Goal: Information Seeking & Learning: Learn about a topic

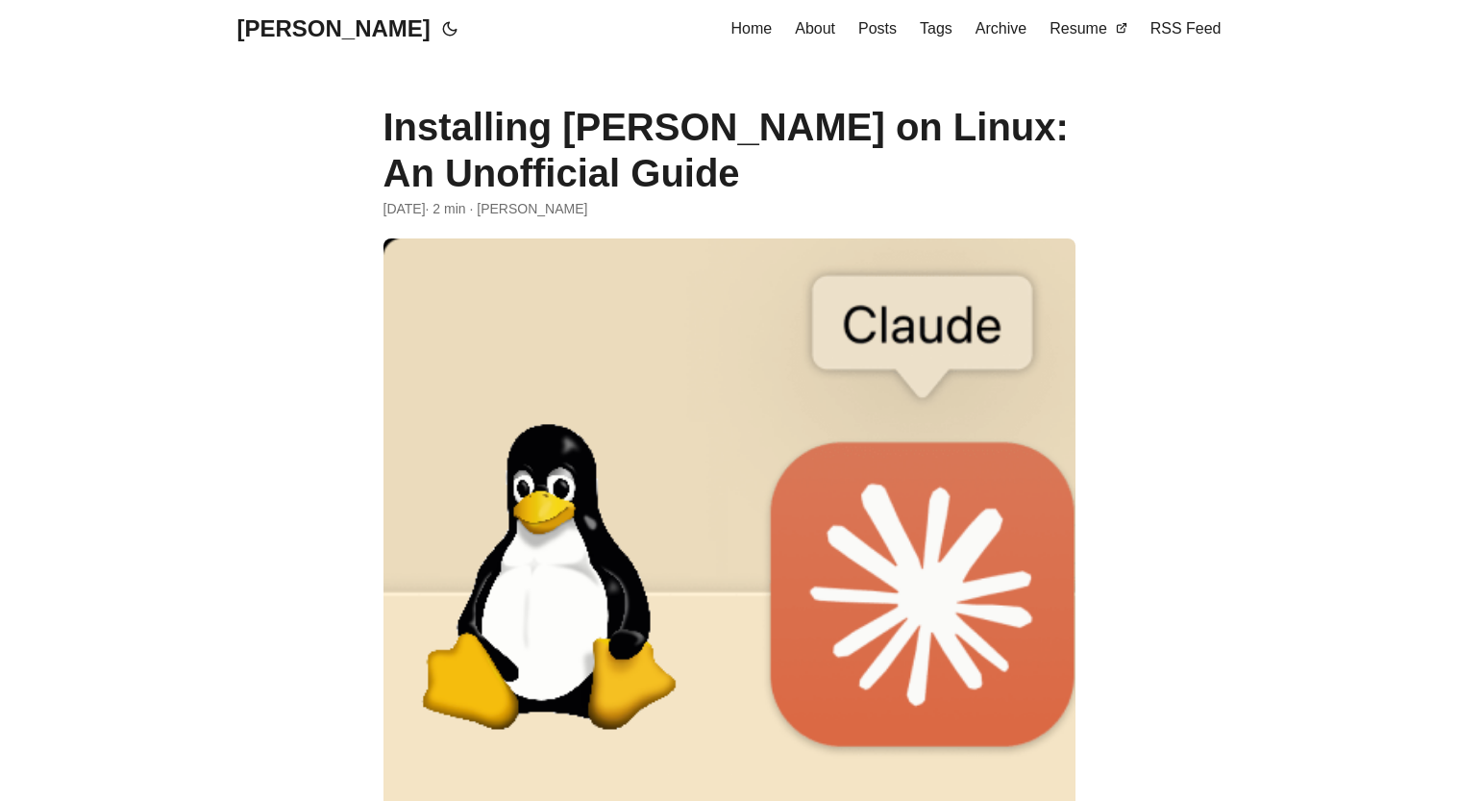
drag, startPoint x: 552, startPoint y: 132, endPoint x: 710, endPoint y: 189, distance: 168.8
click at [709, 189] on h1 "Installing [PERSON_NAME] on Linux: An Unofficial Guide" at bounding box center [730, 150] width 692 height 92
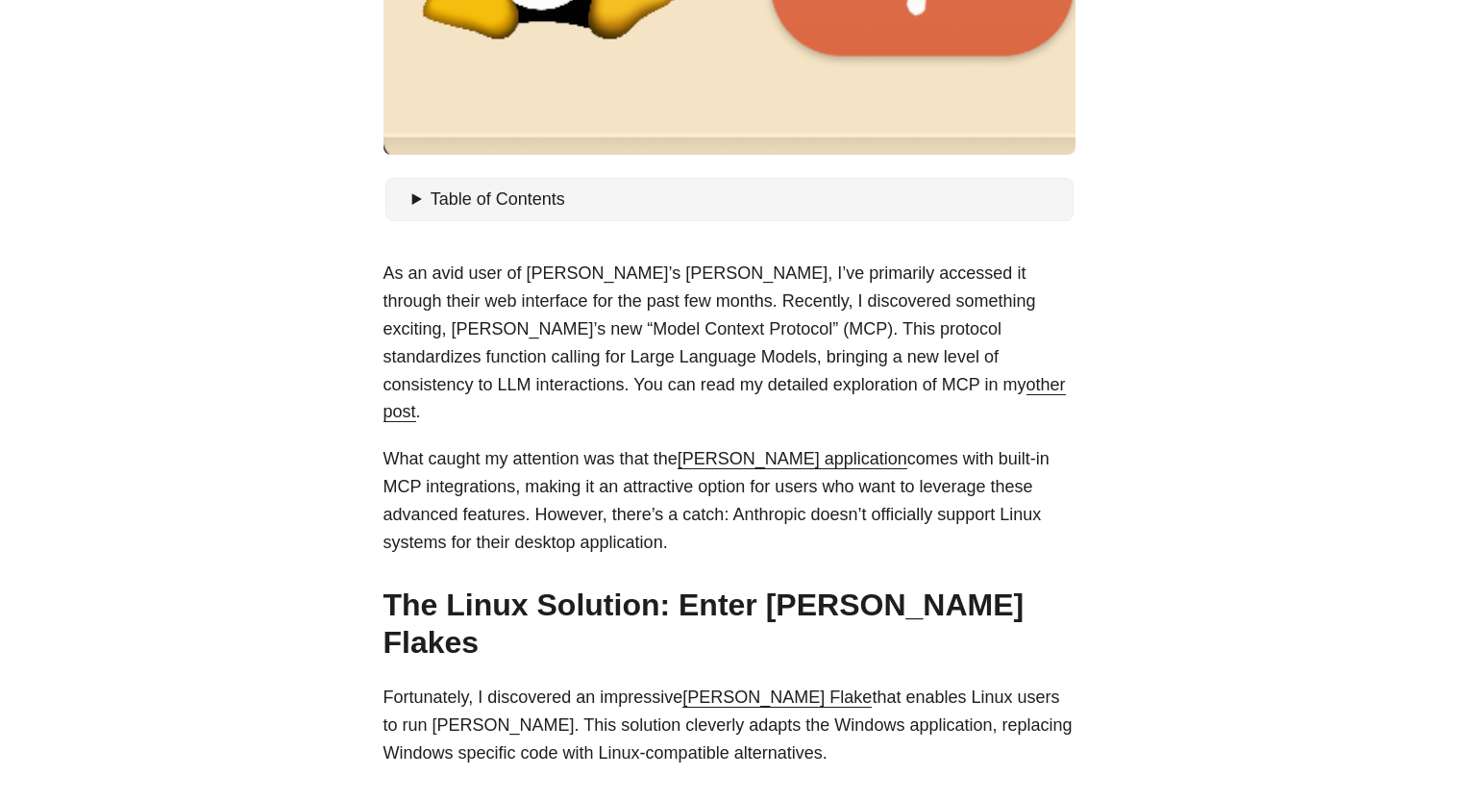
scroll to position [692, 0]
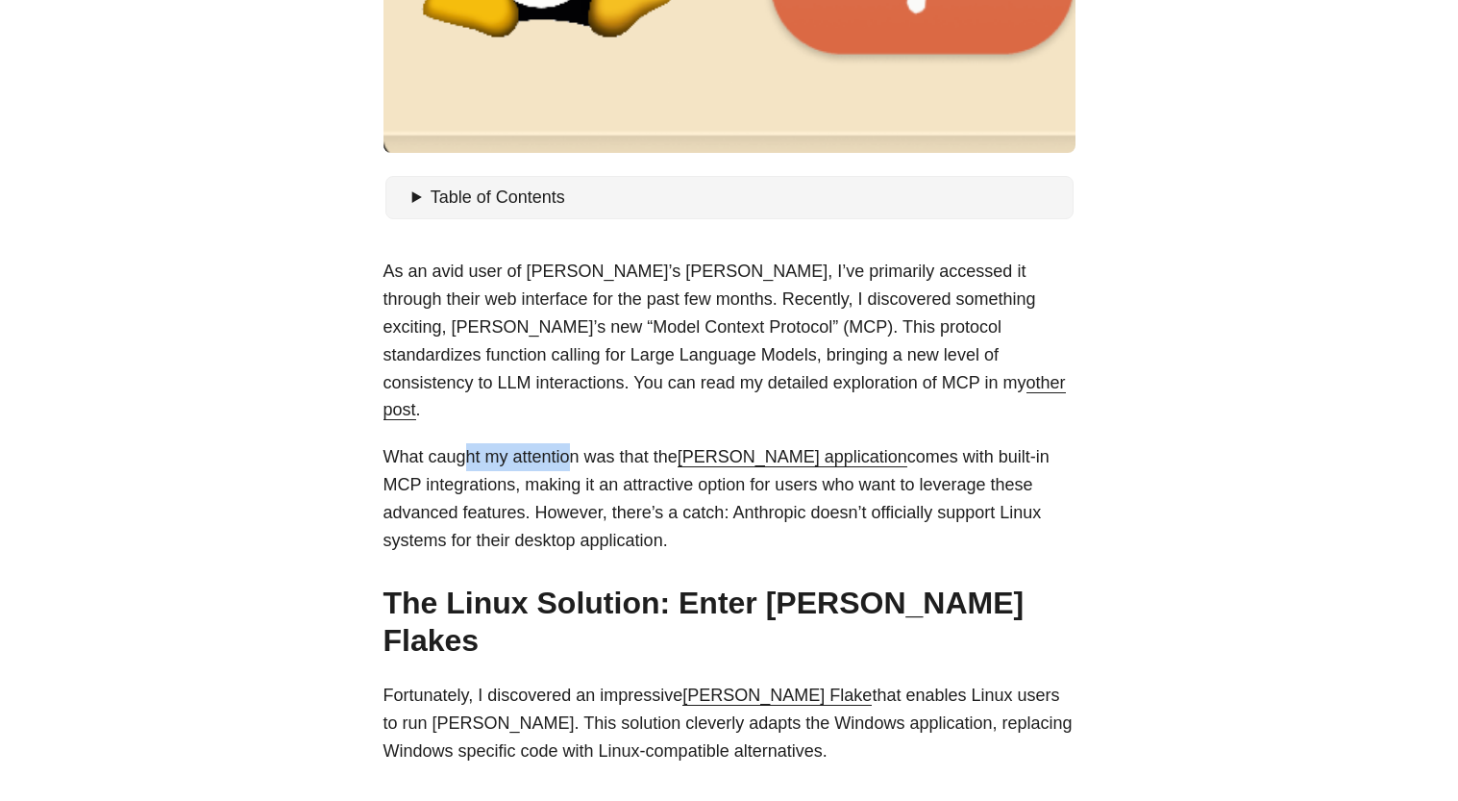
drag, startPoint x: 467, startPoint y: 428, endPoint x: 573, endPoint y: 437, distance: 106.2
click at [573, 443] on p "What caught my attention was that the [PERSON_NAME] application comes with buil…" at bounding box center [730, 498] width 692 height 111
click at [583, 443] on p "What caught my attention was that the [PERSON_NAME] application comes with buil…" at bounding box center [730, 498] width 692 height 111
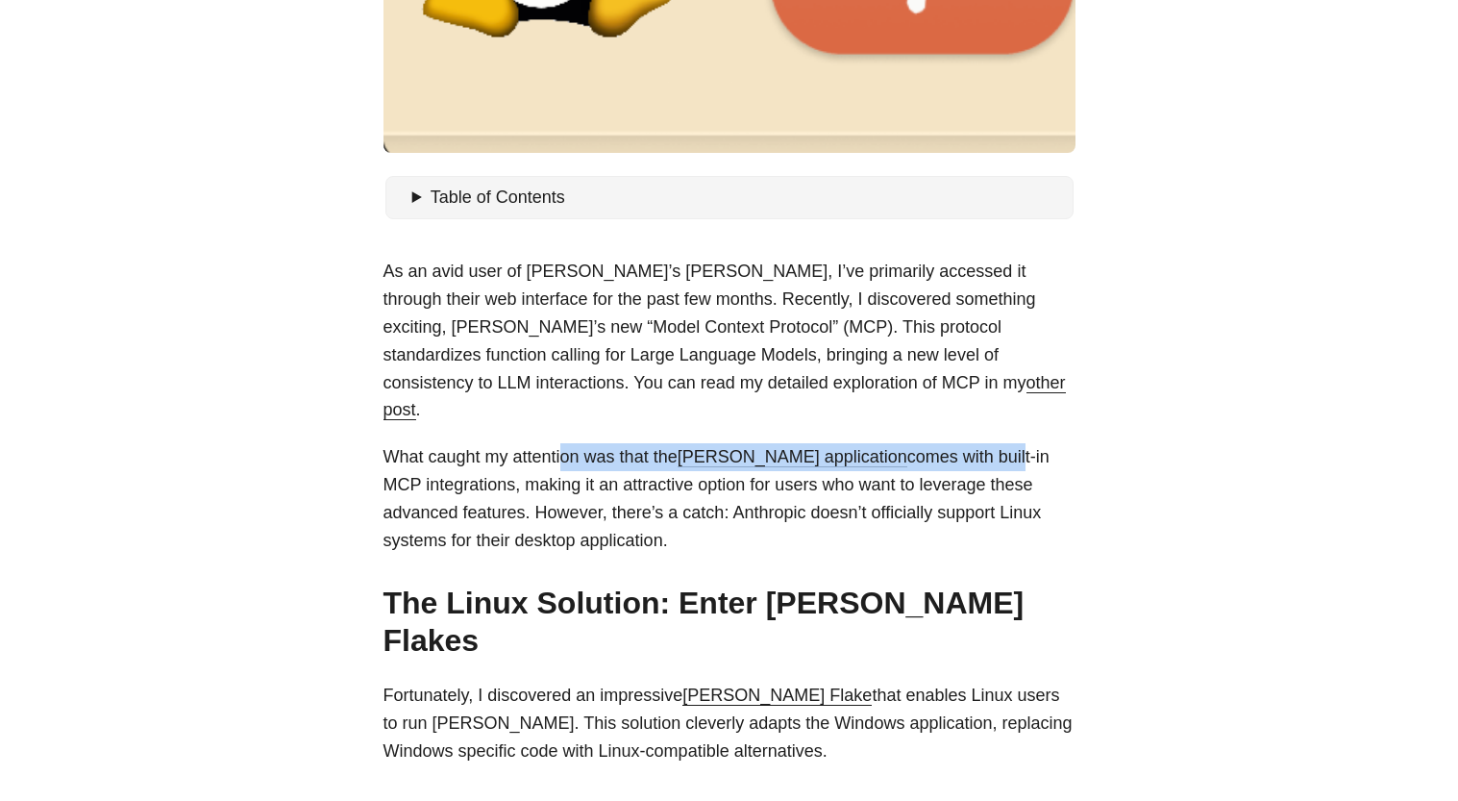
drag, startPoint x: 559, startPoint y: 438, endPoint x: 1016, endPoint y: 423, distance: 456.9
click at [1016, 443] on p "What caught my attention was that the [PERSON_NAME] application comes with buil…" at bounding box center [730, 498] width 692 height 111
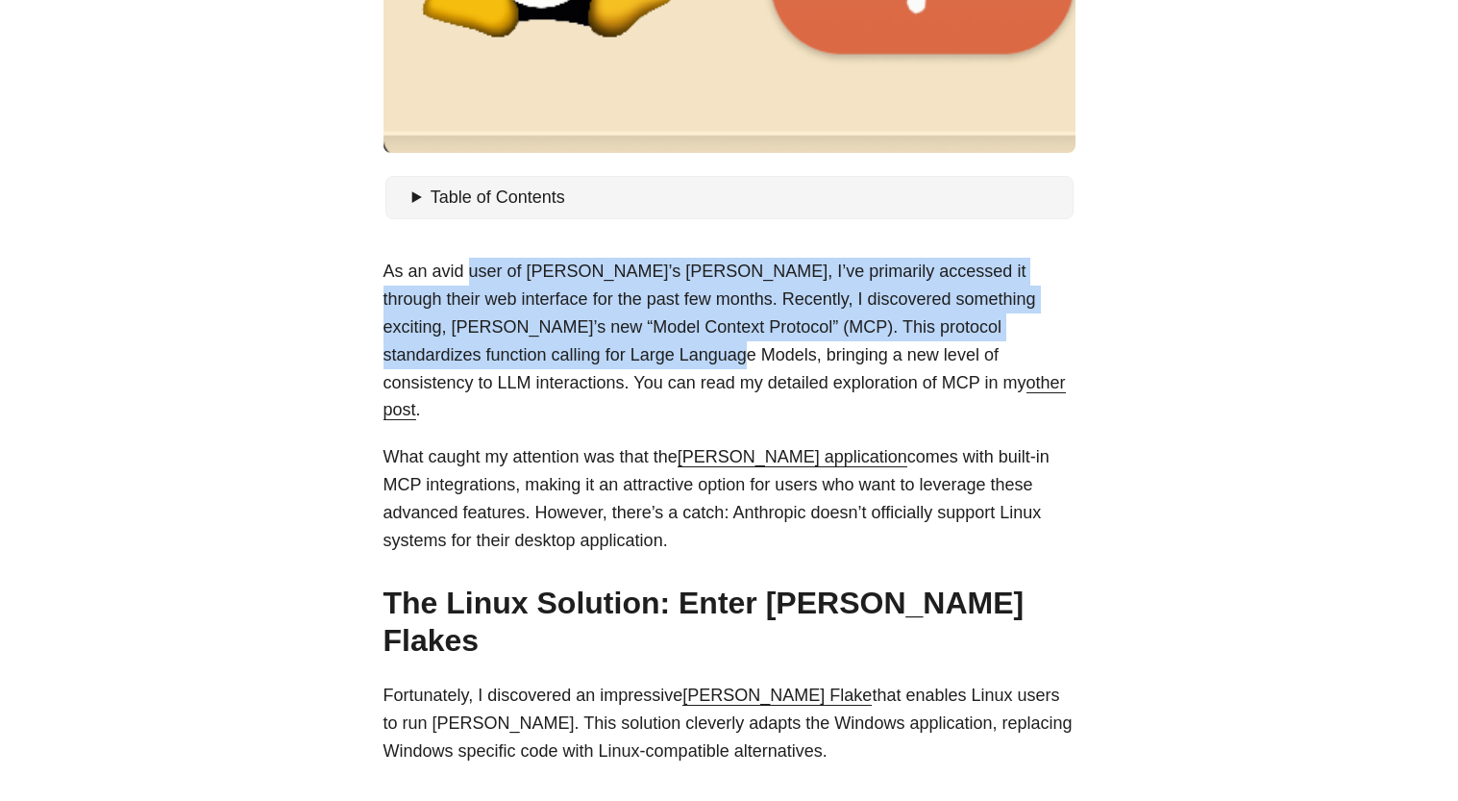
drag, startPoint x: 492, startPoint y: 300, endPoint x: 621, endPoint y: 357, distance: 140.7
click at [614, 357] on p "As an avid user of [PERSON_NAME]’s [PERSON_NAME], I’ve primarily accessed it th…" at bounding box center [730, 341] width 692 height 166
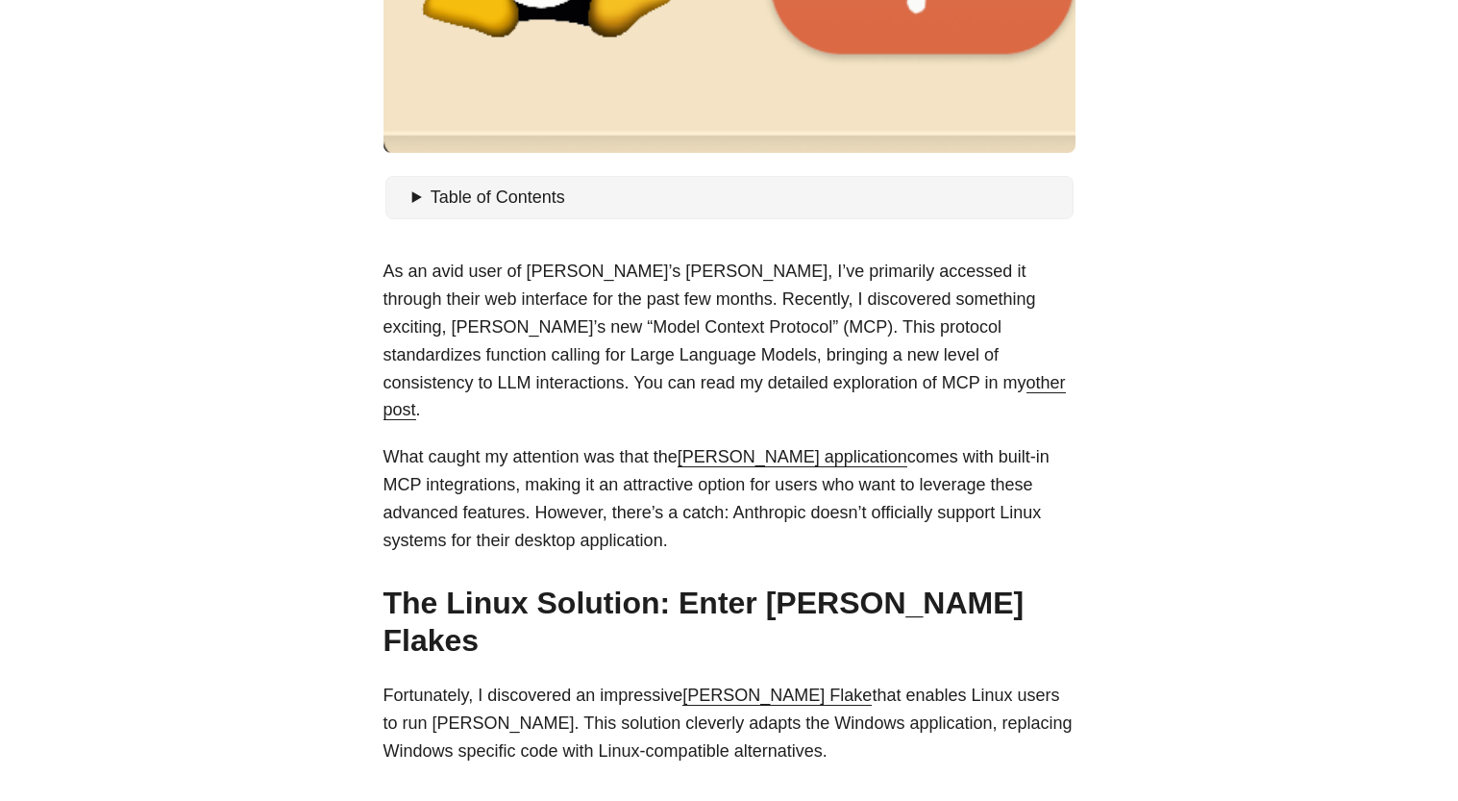
click at [624, 357] on p "As an avid user of [PERSON_NAME]’s [PERSON_NAME], I’ve primarily accessed it th…" at bounding box center [730, 341] width 692 height 166
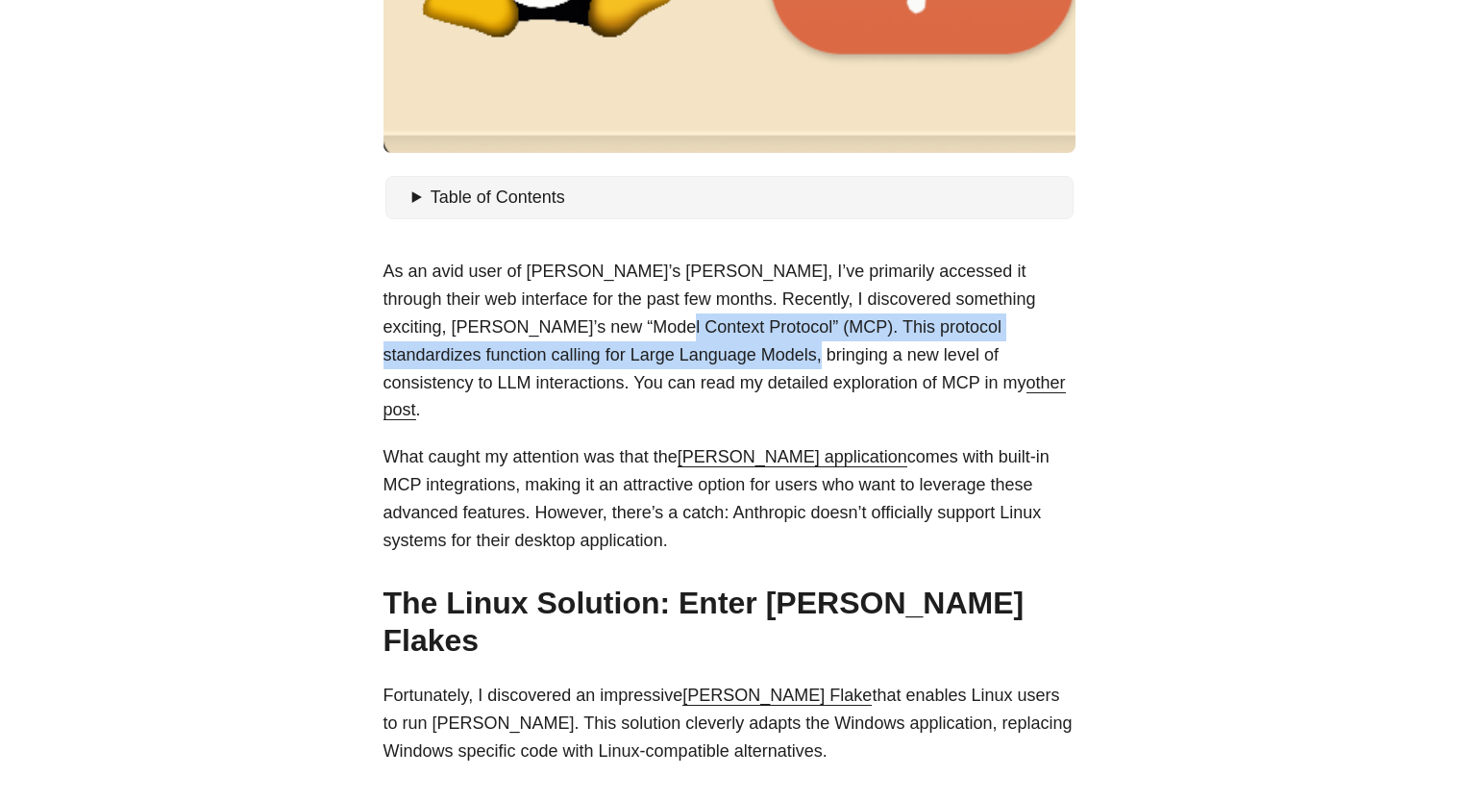
click at [686, 344] on p "As an avid user of [PERSON_NAME]’s [PERSON_NAME], I’ve primarily accessed it th…" at bounding box center [730, 341] width 692 height 166
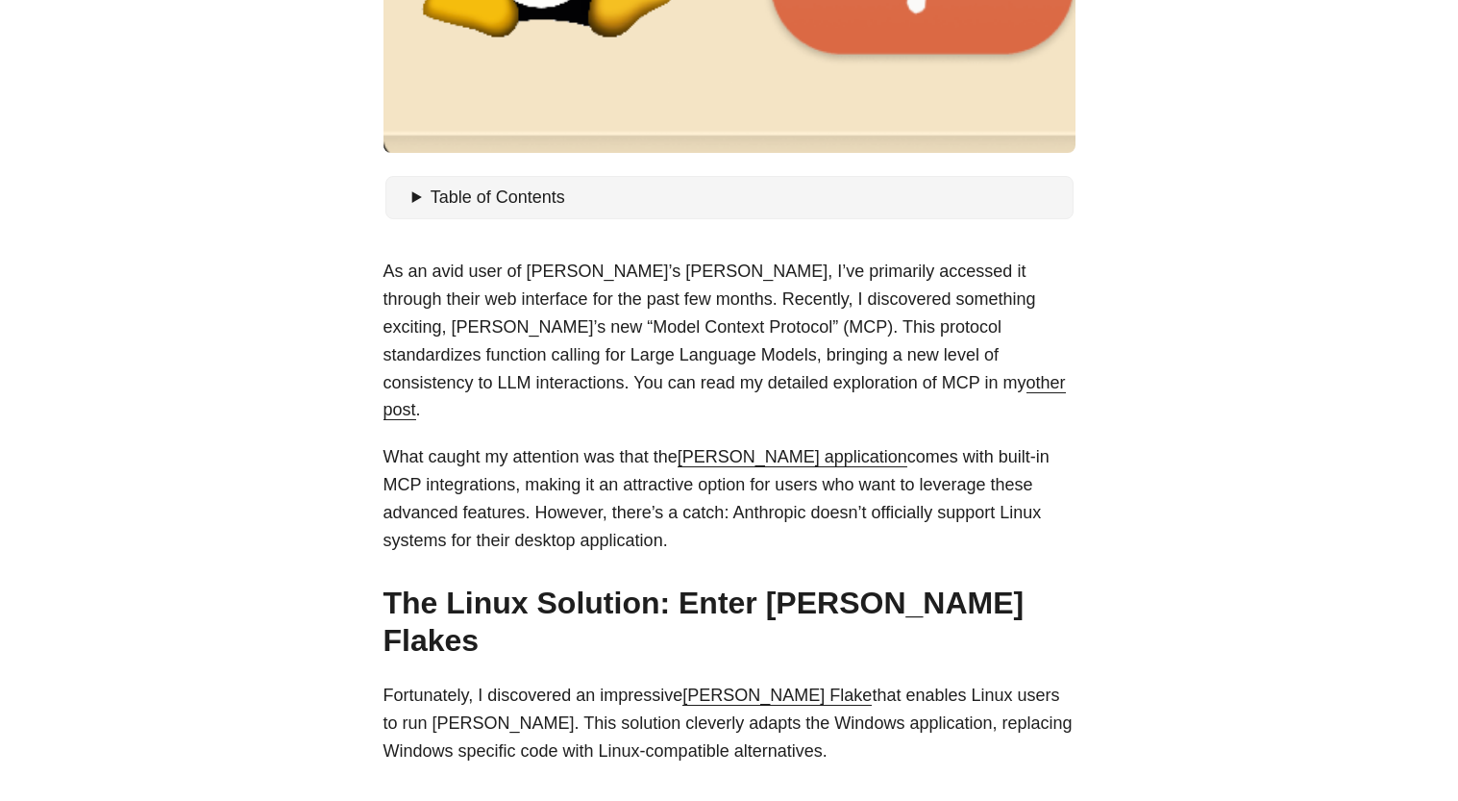
click at [609, 296] on p "As an avid user of [PERSON_NAME]’s [PERSON_NAME], I’ve primarily accessed it th…" at bounding box center [730, 341] width 692 height 166
drag, startPoint x: 585, startPoint y: 296, endPoint x: 784, endPoint y: 306, distance: 199.2
click at [784, 306] on p "As an avid user of [PERSON_NAME]’s [PERSON_NAME], I’ve primarily accessed it th…" at bounding box center [730, 341] width 692 height 166
click at [622, 443] on p "What caught my attention was that the [PERSON_NAME] application comes with buil…" at bounding box center [730, 498] width 692 height 111
drag, startPoint x: 599, startPoint y: 456, endPoint x: 786, endPoint y: 464, distance: 187.7
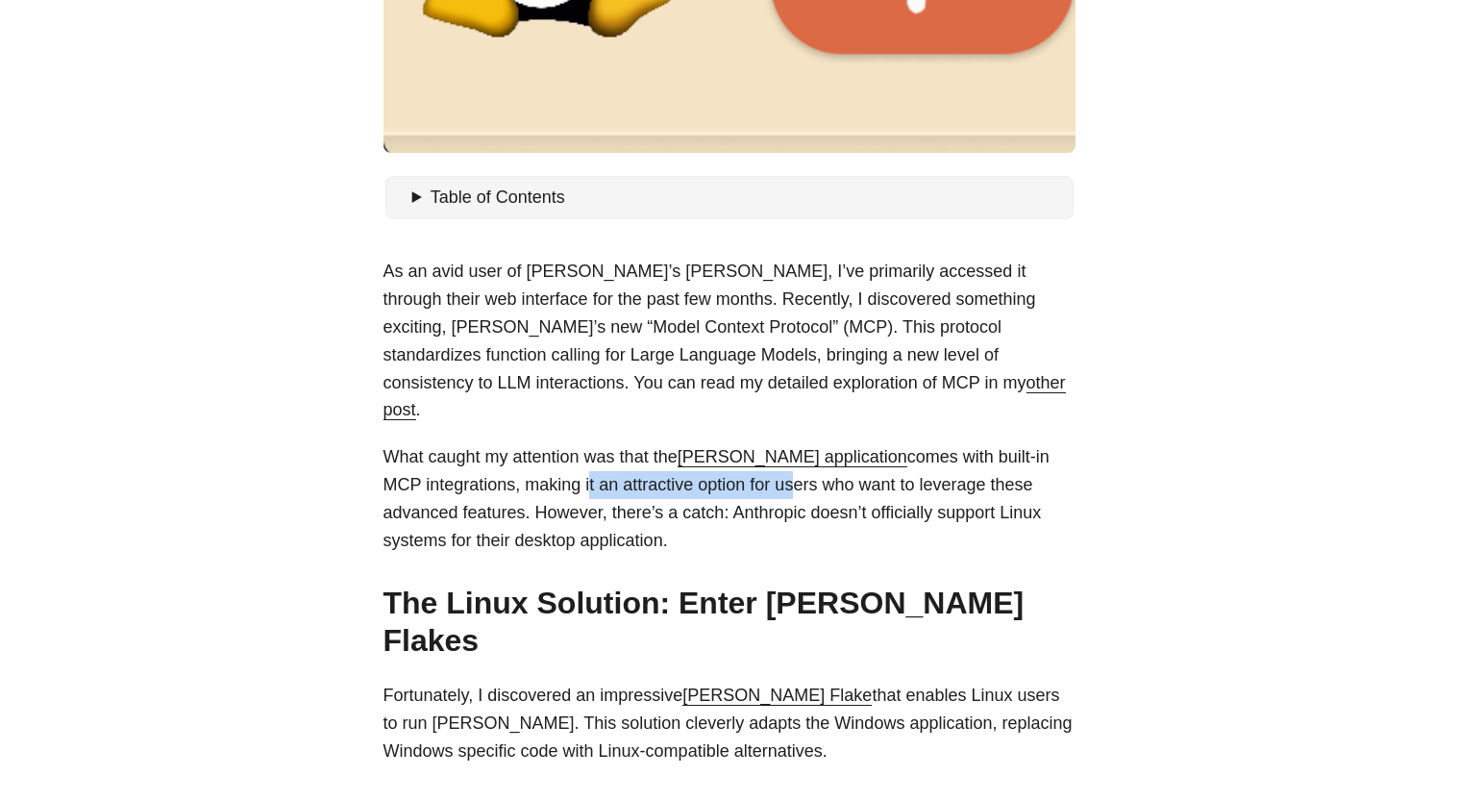
click at [786, 464] on p "What caught my attention was that the [PERSON_NAME] application comes with buil…" at bounding box center [730, 498] width 692 height 111
click at [840, 459] on p "What caught my attention was that the [PERSON_NAME] application comes with buil…" at bounding box center [730, 498] width 692 height 111
drag, startPoint x: 782, startPoint y: 459, endPoint x: 810, endPoint y: 455, distance: 29.1
click at [803, 457] on p "What caught my attention was that the [PERSON_NAME] application comes with buil…" at bounding box center [730, 498] width 692 height 111
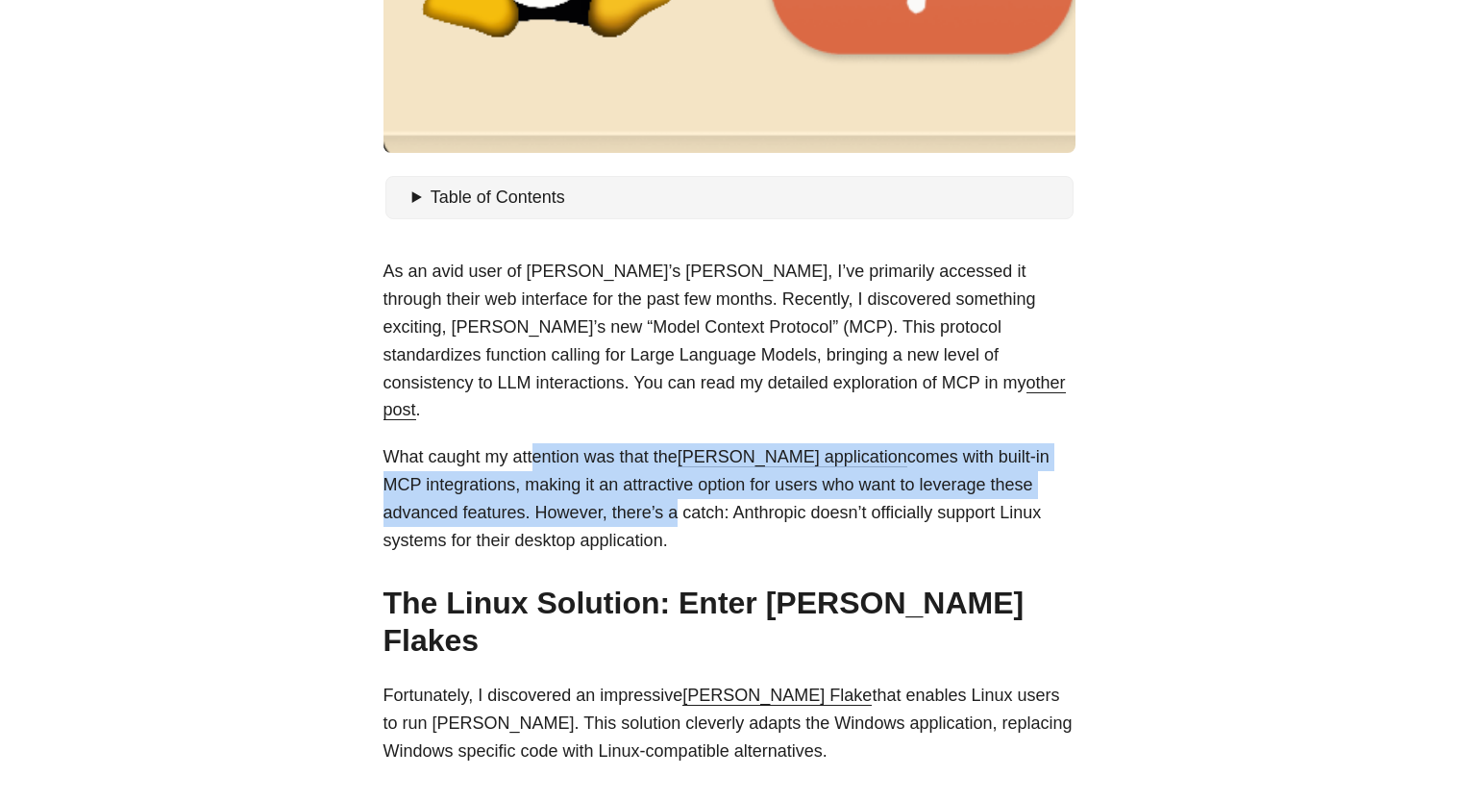
drag, startPoint x: 533, startPoint y: 438, endPoint x: 667, endPoint y: 477, distance: 140.0
click at [667, 477] on p "What caught my attention was that the [PERSON_NAME] application comes with buil…" at bounding box center [730, 498] width 692 height 111
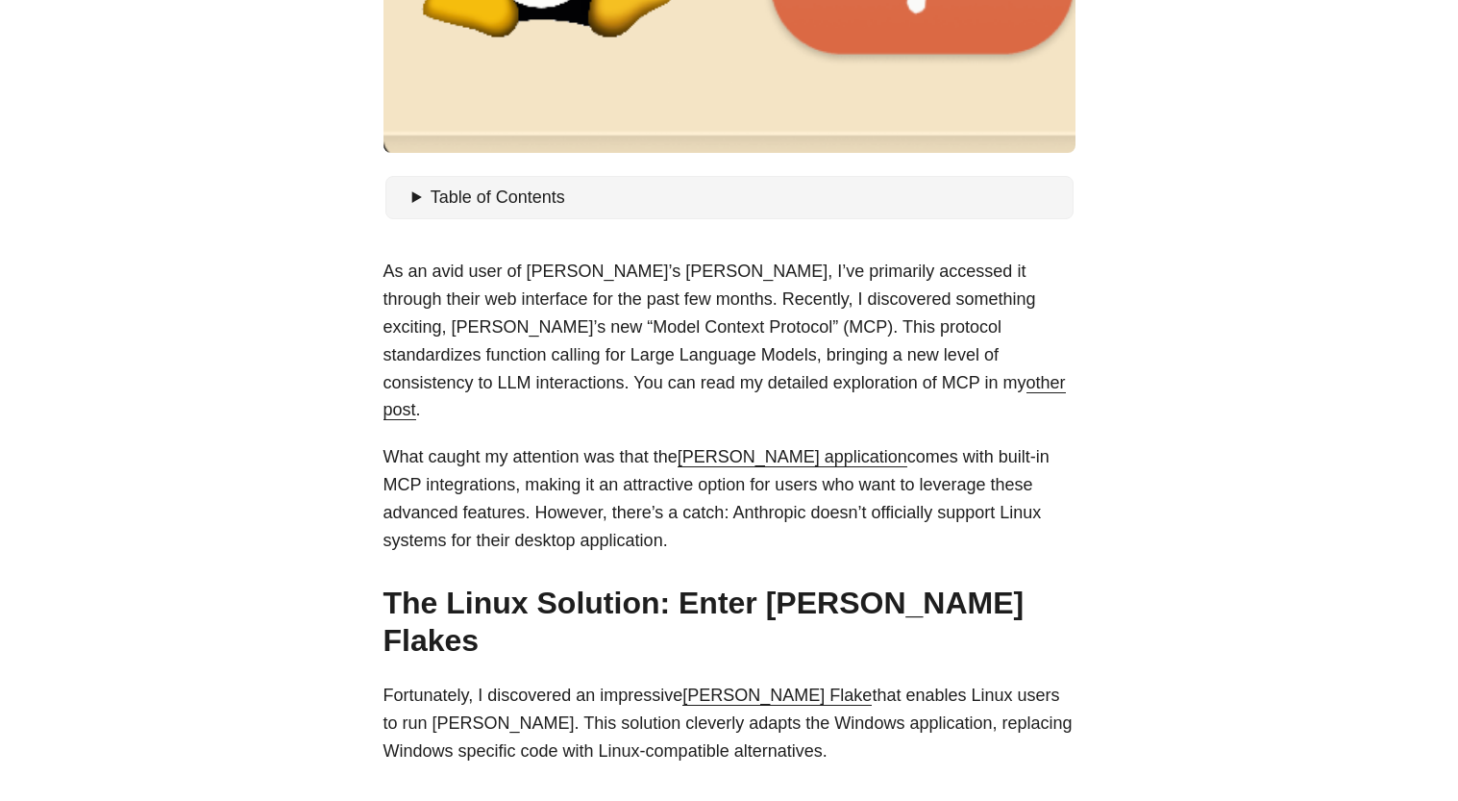
click at [690, 477] on p "What caught my attention was that the [PERSON_NAME] application comes with buil…" at bounding box center [730, 498] width 692 height 111
drag, startPoint x: 681, startPoint y: 479, endPoint x: 836, endPoint y: 480, distance: 155.7
click at [836, 480] on p "What caught my attention was that the [PERSON_NAME] application comes with buil…" at bounding box center [730, 498] width 692 height 111
drag, startPoint x: 553, startPoint y: 476, endPoint x: 522, endPoint y: 479, distance: 30.9
click at [522, 479] on p "What caught my attention was that the [PERSON_NAME] application comes with buil…" at bounding box center [730, 498] width 692 height 111
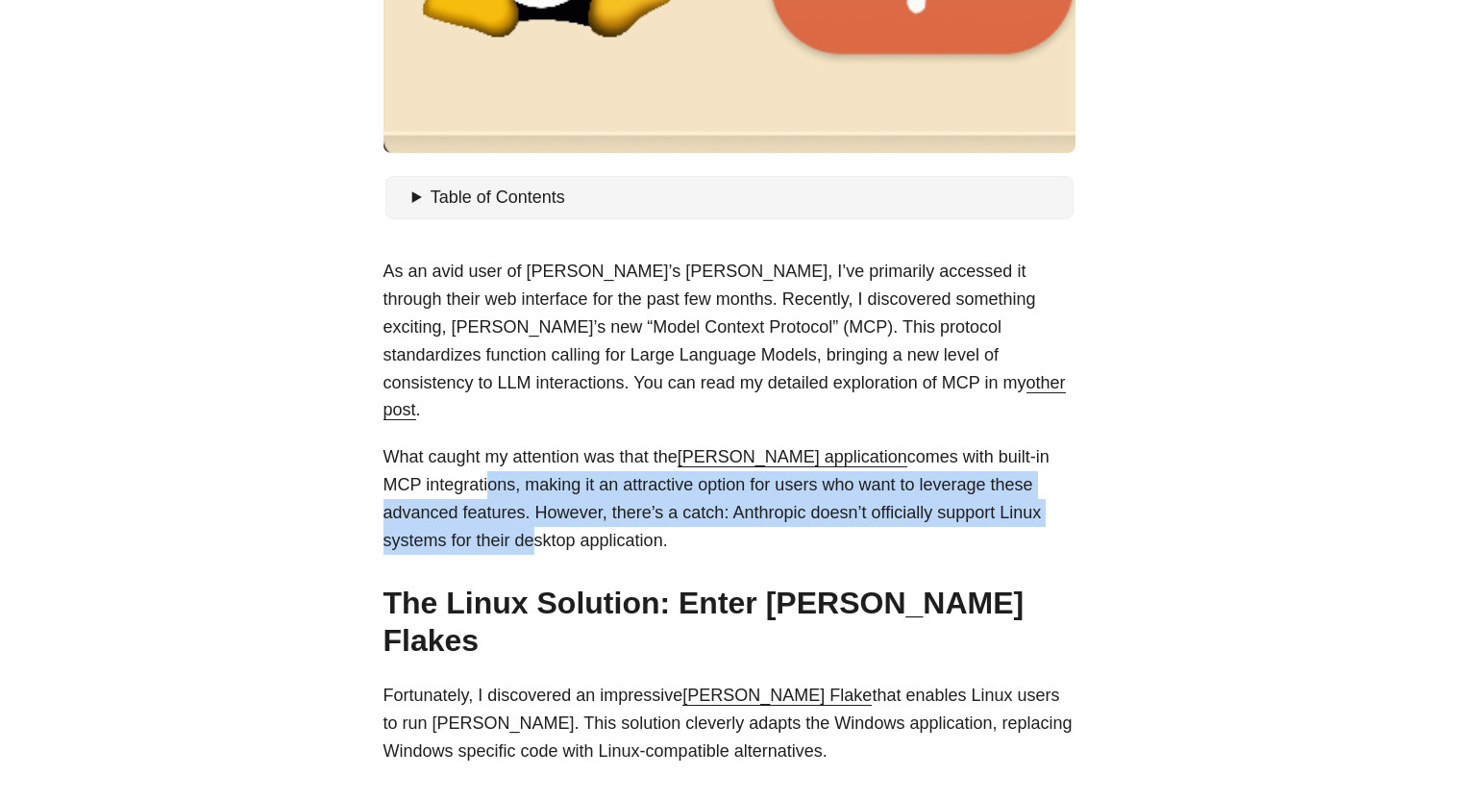
drag, startPoint x: 484, startPoint y: 455, endPoint x: 531, endPoint y: 518, distance: 78.4
click at [531, 518] on p "What caught my attention was that the [PERSON_NAME] application comes with buil…" at bounding box center [730, 498] width 692 height 111
drag, startPoint x: 627, startPoint y: 516, endPoint x: 549, endPoint y: 439, distance: 109.4
click at [551, 443] on p "What caught my attention was that the [PERSON_NAME] application comes with buil…" at bounding box center [730, 498] width 692 height 111
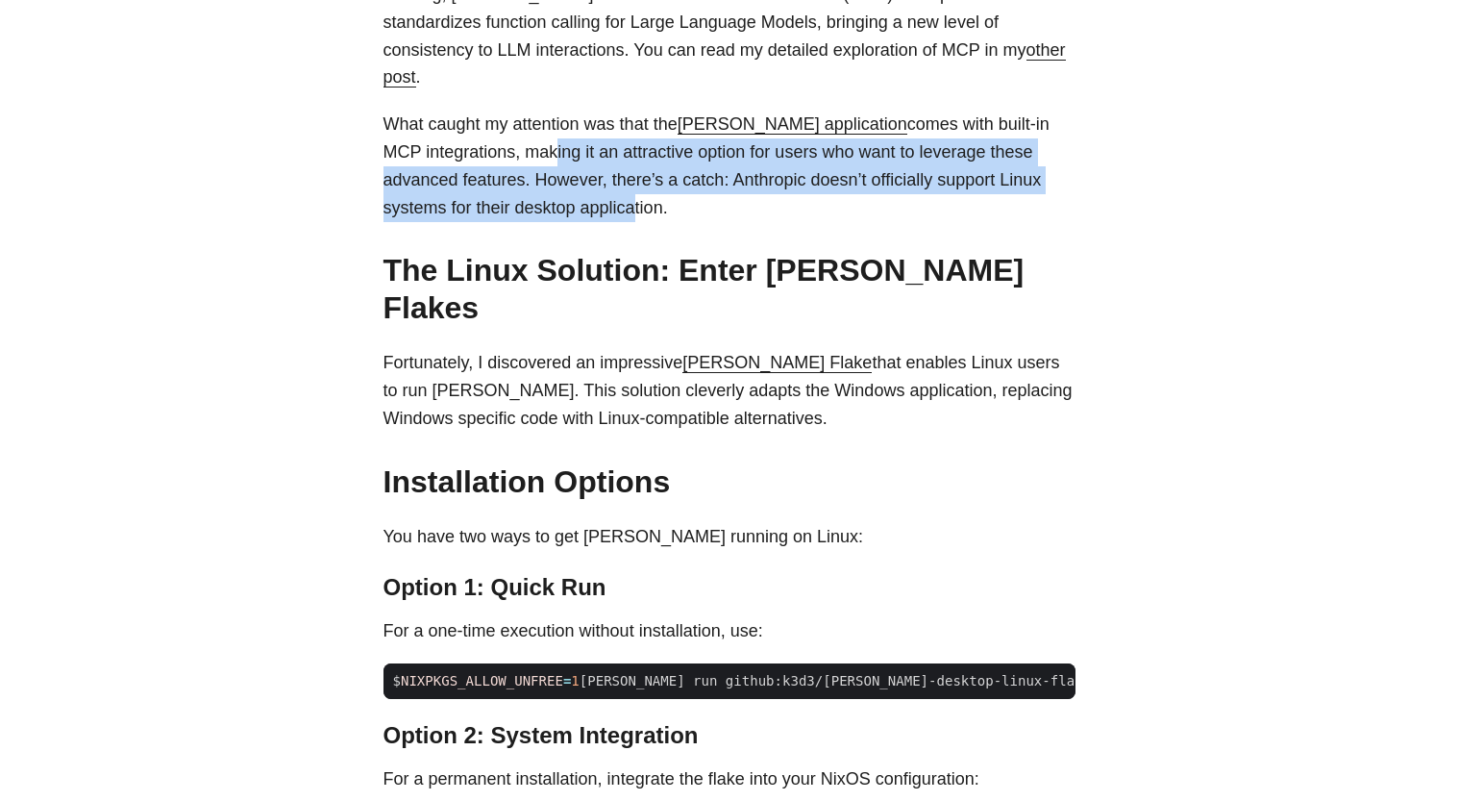
scroll to position [1211, 0]
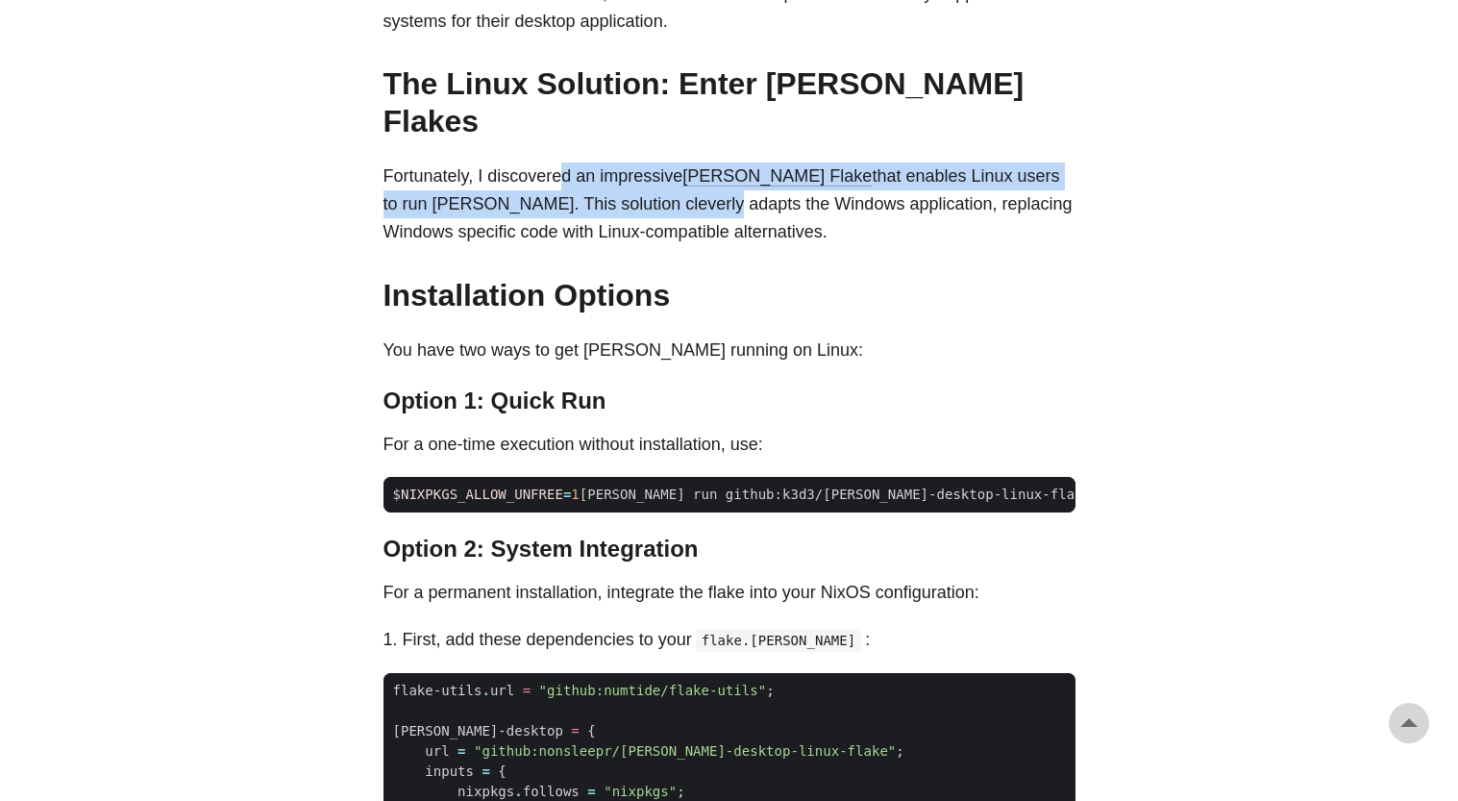
click at [629, 162] on p "Fortunately, I discovered an impressive [PERSON_NAME] Flake that enables Linux …" at bounding box center [730, 203] width 692 height 83
click at [576, 162] on p "Fortunately, I discovered an impressive [PERSON_NAME] Flake that enables Linux …" at bounding box center [730, 203] width 692 height 83
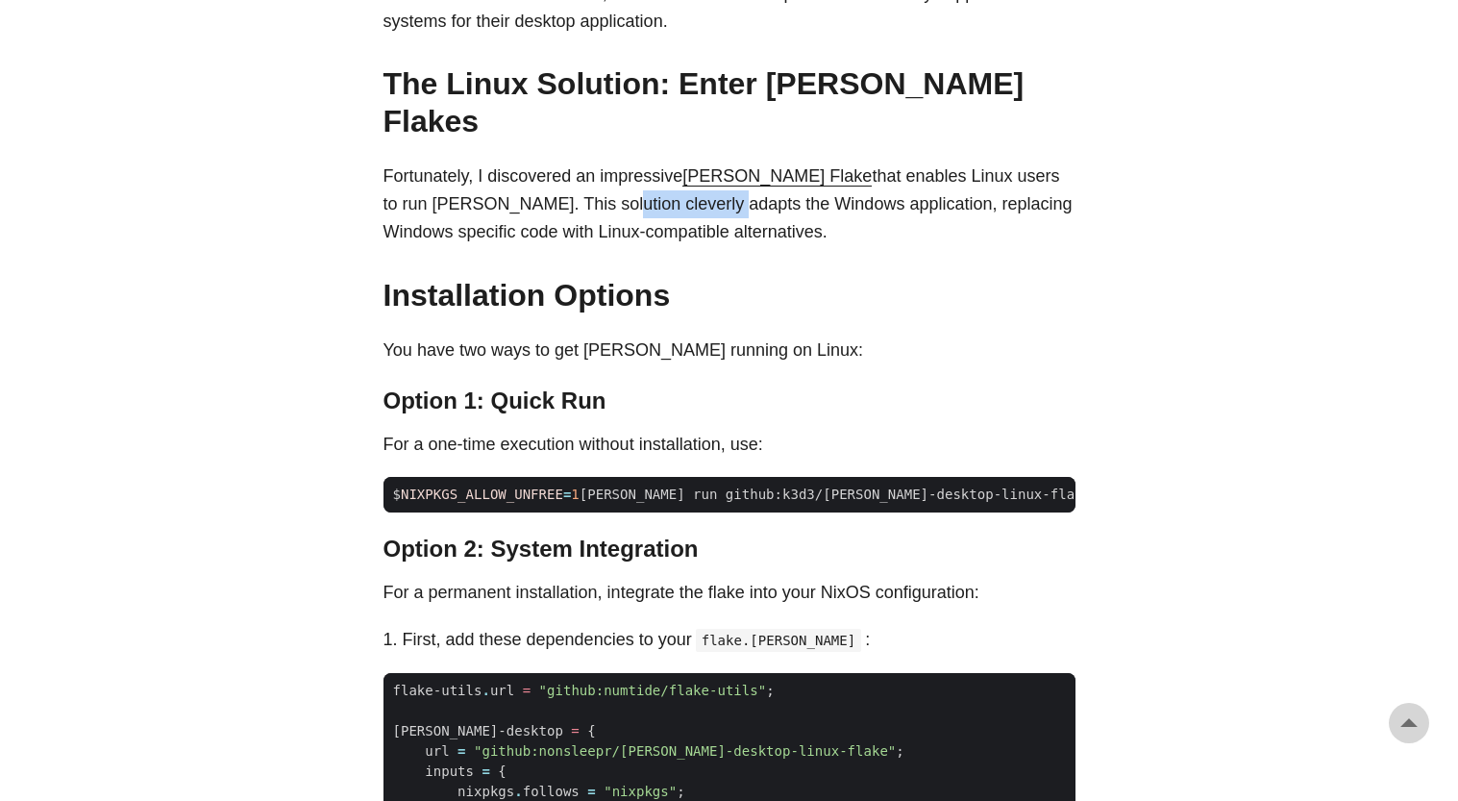
drag, startPoint x: 501, startPoint y: 141, endPoint x: 630, endPoint y: 139, distance: 128.8
click at [629, 162] on p "Fortunately, I discovered an impressive [PERSON_NAME] Flake that enables Linux …" at bounding box center [730, 203] width 692 height 83
click at [630, 162] on p "Fortunately, I discovered an impressive [PERSON_NAME] Flake that enables Linux …" at bounding box center [730, 203] width 692 height 83
drag, startPoint x: 531, startPoint y: 114, endPoint x: 640, endPoint y: 128, distance: 110.4
click at [634, 162] on p "Fortunately, I discovered an impressive [PERSON_NAME] Flake that enables Linux …" at bounding box center [730, 203] width 692 height 83
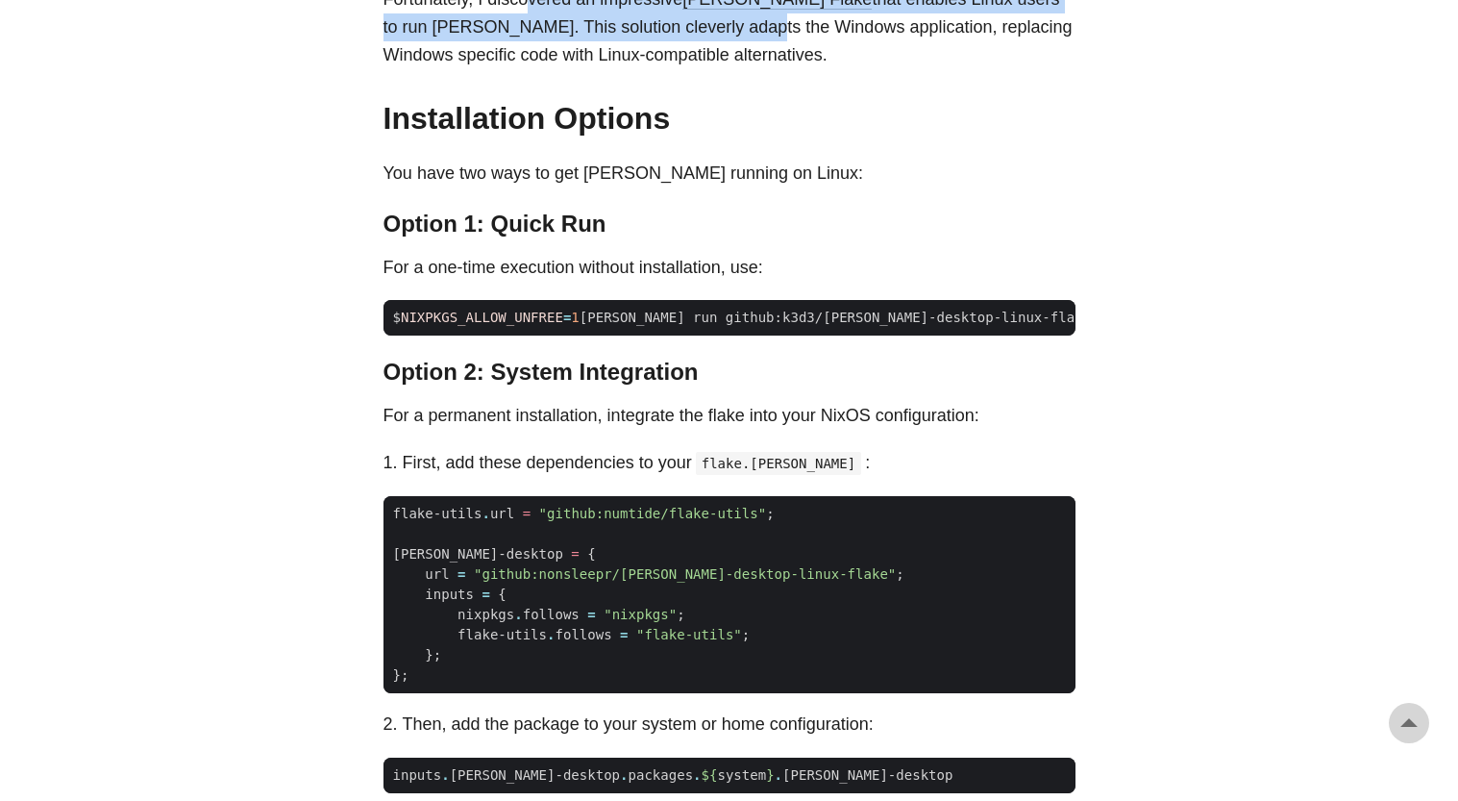
scroll to position [1384, 0]
